Goal: Navigation & Orientation: Find specific page/section

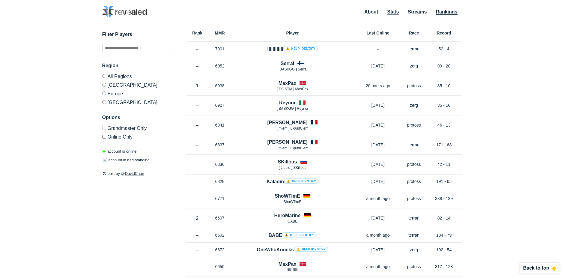
click at [397, 12] on link "Stats" at bounding box center [393, 12] width 12 height 6
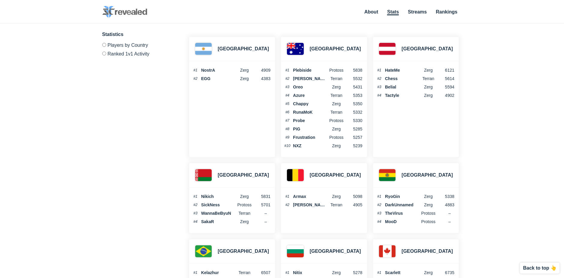
click at [128, 54] on label "Ranked 1v1 Activity" at bounding box center [138, 52] width 72 height 7
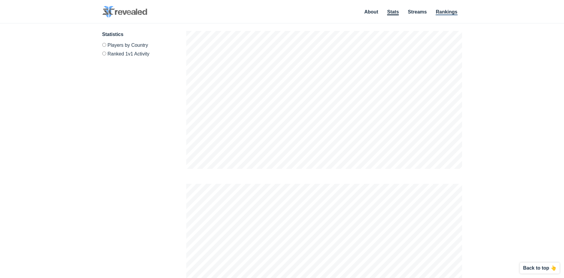
click at [447, 11] on link "Rankings" at bounding box center [447, 12] width 22 height 6
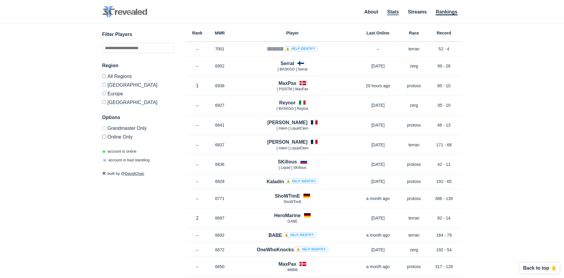
drag, startPoint x: 391, startPoint y: 14, endPoint x: 395, endPoint y: 13, distance: 3.9
click at [392, 13] on link "Stats" at bounding box center [393, 12] width 12 height 6
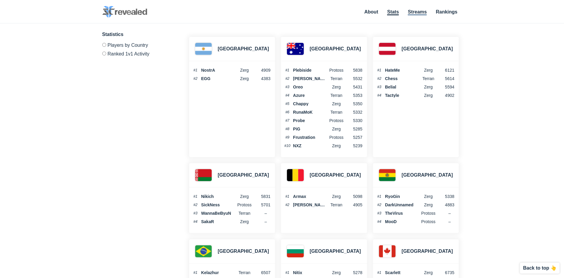
click at [418, 13] on link "Streams" at bounding box center [417, 12] width 19 height 6
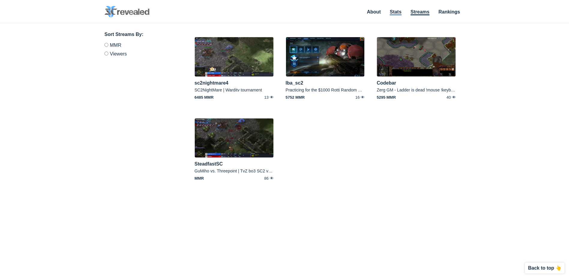
click at [395, 12] on link "Stats" at bounding box center [396, 12] width 12 height 6
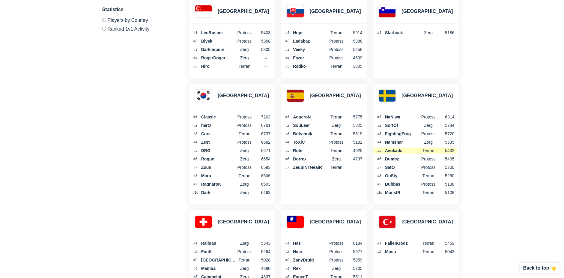
scroll to position [1619, 0]
